Goal: Task Accomplishment & Management: Manage account settings

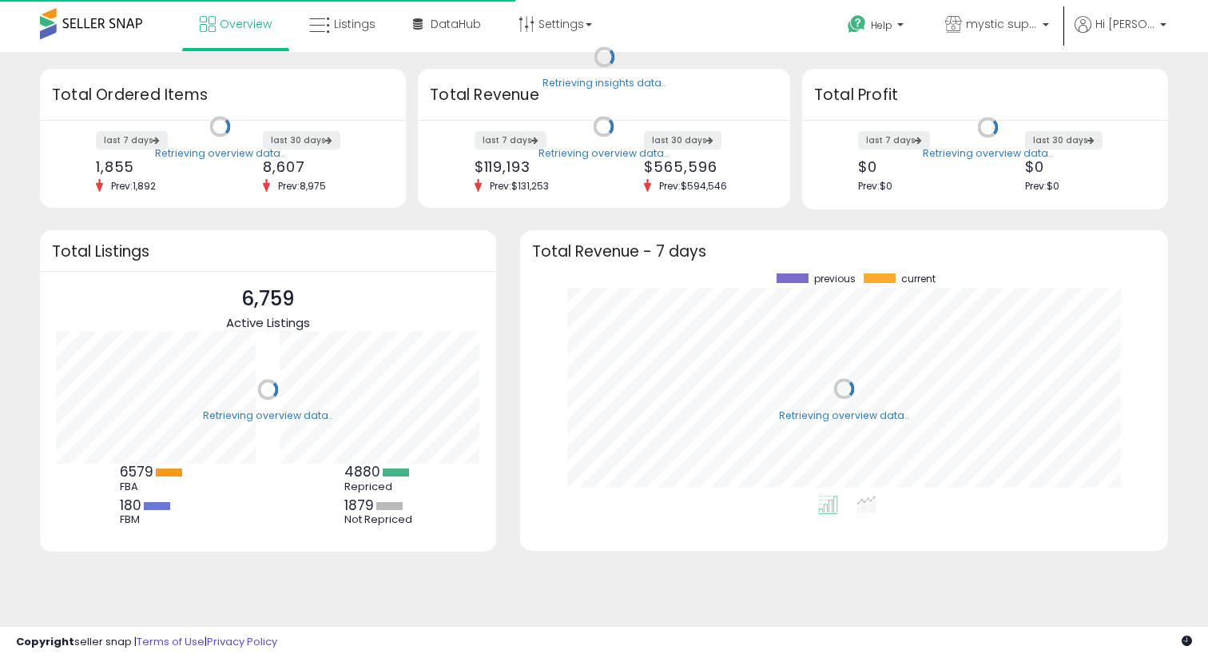
scroll to position [222, 616]
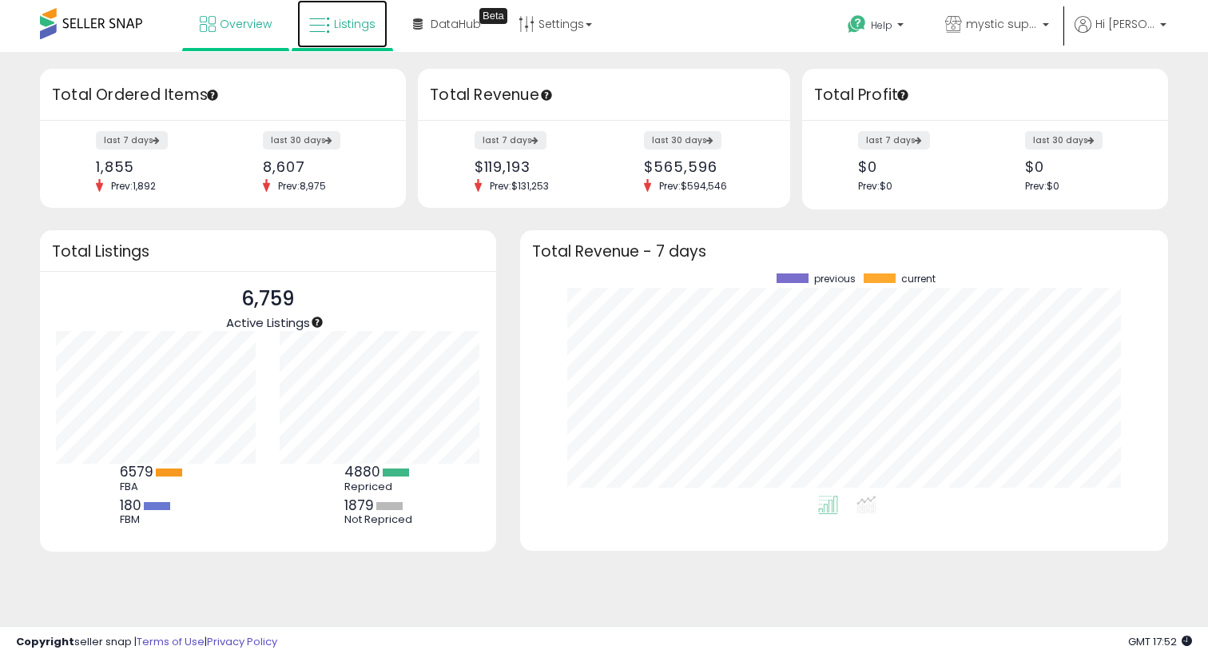
click at [351, 31] on link "Listings" at bounding box center [342, 24] width 90 height 48
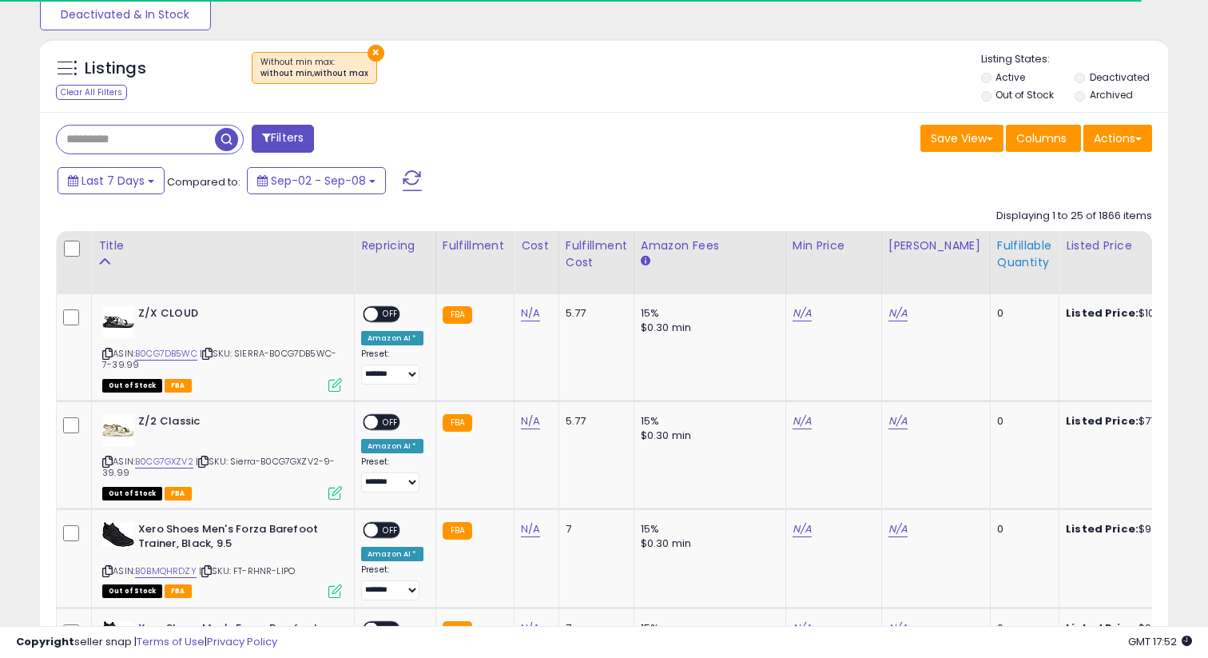
click at [997, 253] on div "Fulfillable Quantity" at bounding box center [1024, 254] width 55 height 34
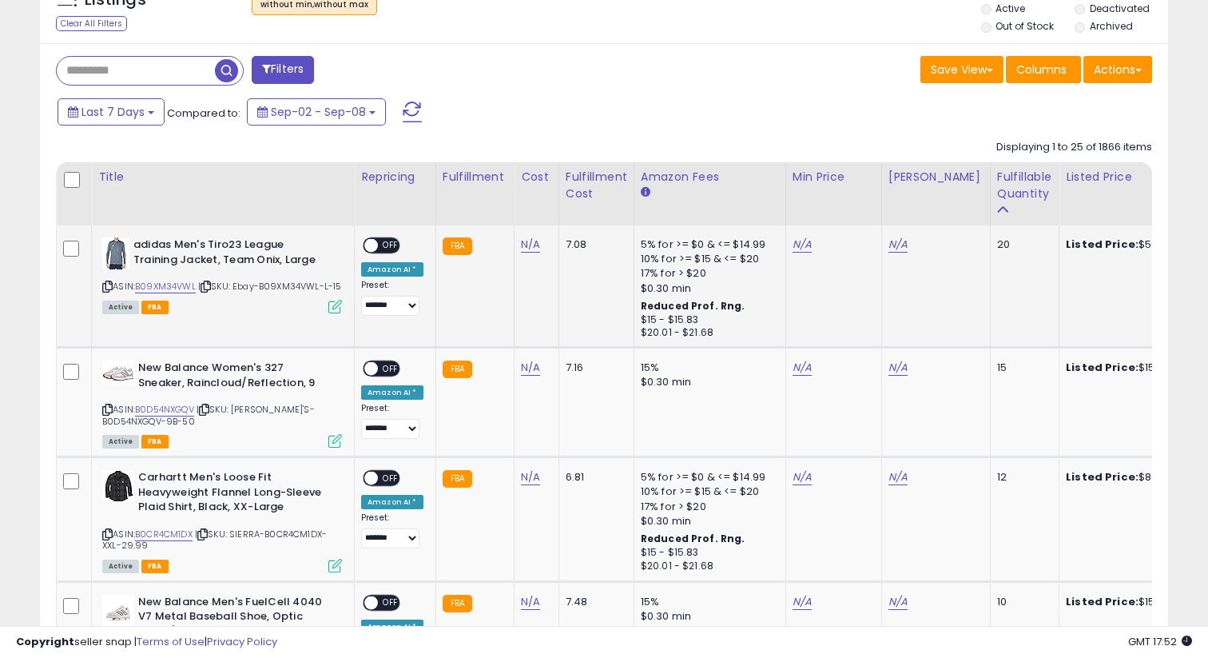
scroll to position [616, 0]
